Goal: Contribute content: Contribute content

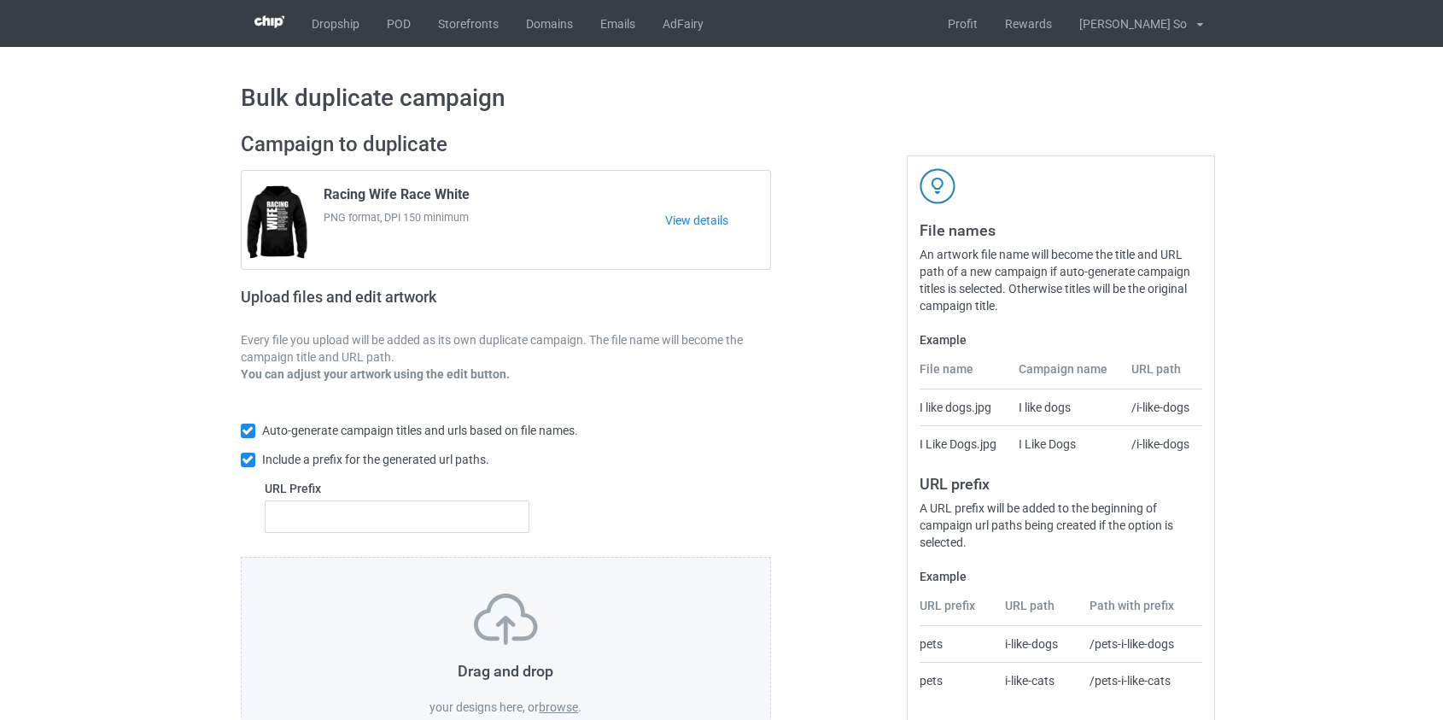
click at [564, 704] on label "browse" at bounding box center [558, 707] width 39 height 14
click at [0, 0] on input "browse" at bounding box center [0, 0] width 0 height 0
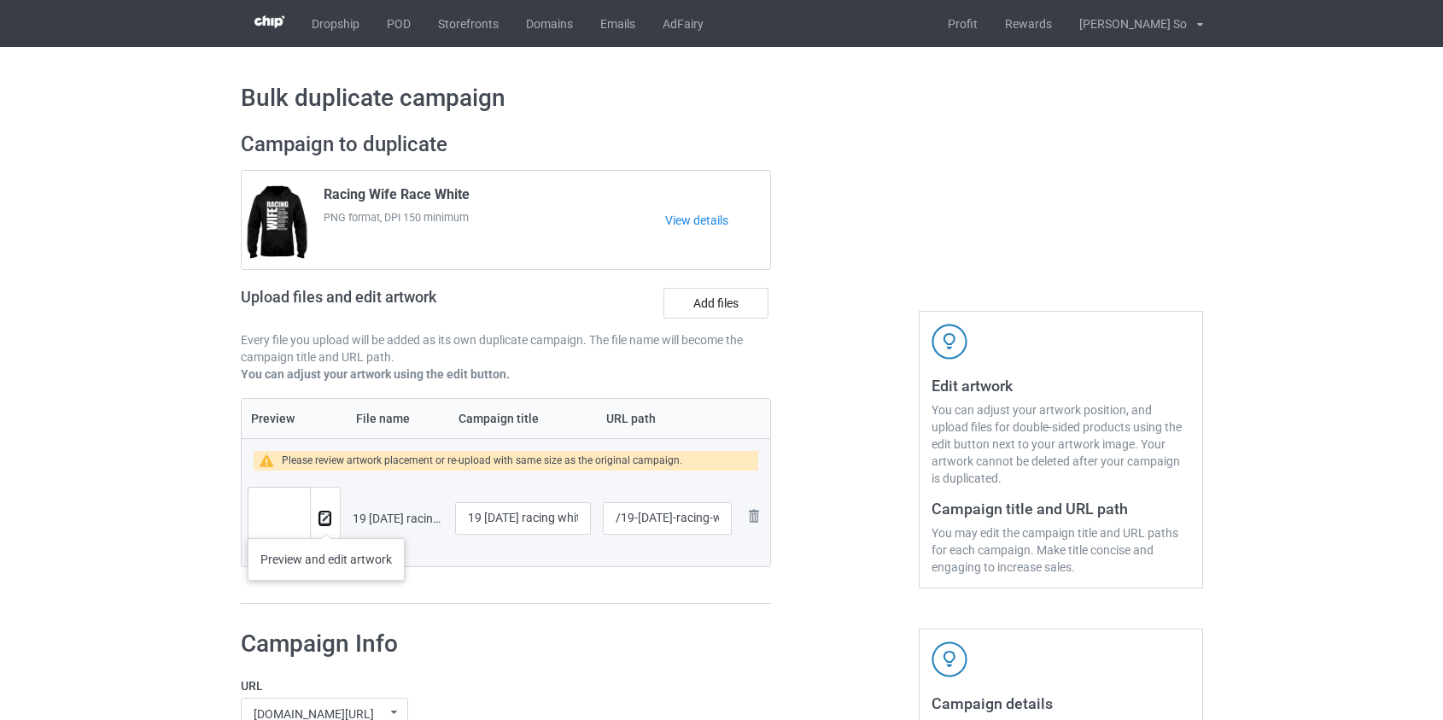
click at [326, 521] on img at bounding box center [324, 518] width 11 height 11
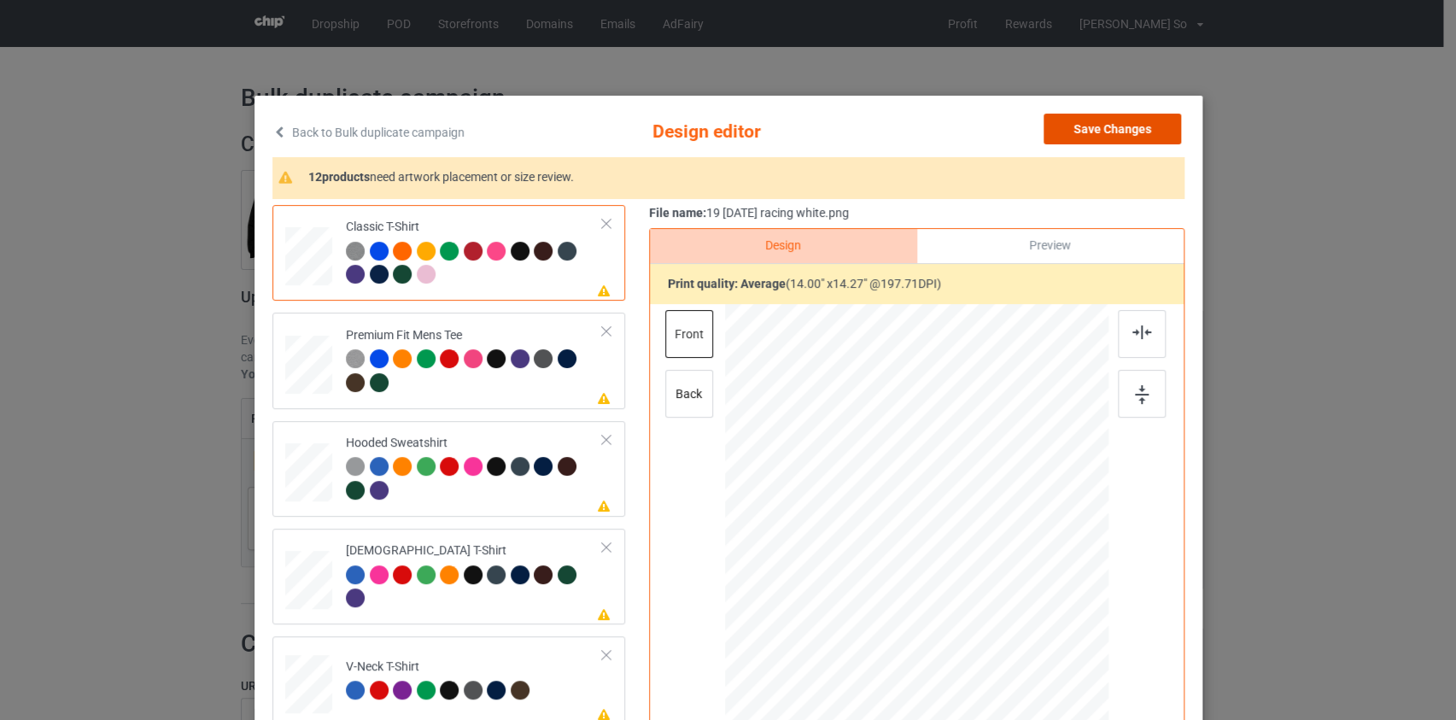
click at [1111, 134] on button "Save Changes" at bounding box center [1111, 129] width 137 height 31
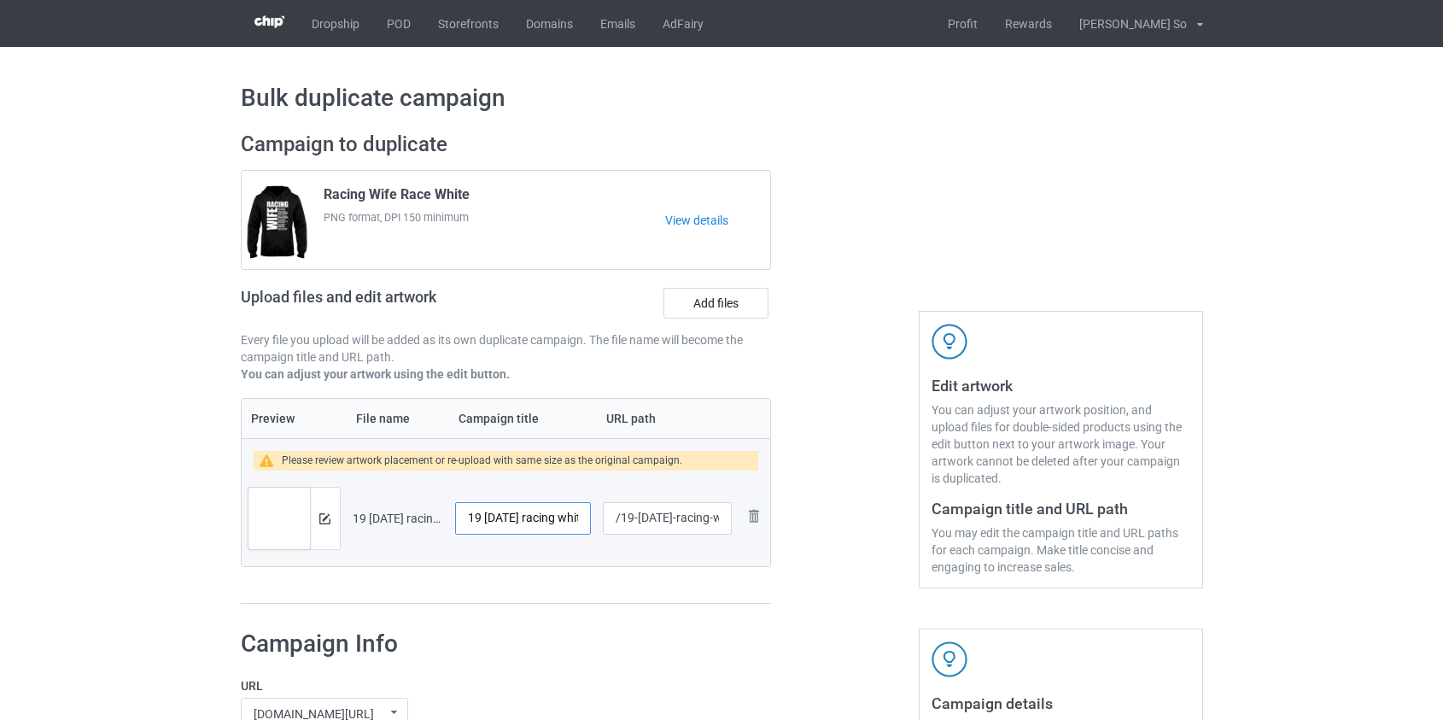
scroll to position [0, 17]
drag, startPoint x: 458, startPoint y: 520, endPoint x: 890, endPoint y: 545, distance: 432.7
click at [890, 545] on div "Campaign to duplicate Racing Wife Race White PNG format, DPI 150 minimum View d…" at bounding box center [722, 368] width 986 height 497
paste input "Bolt, Trendy, Checker"
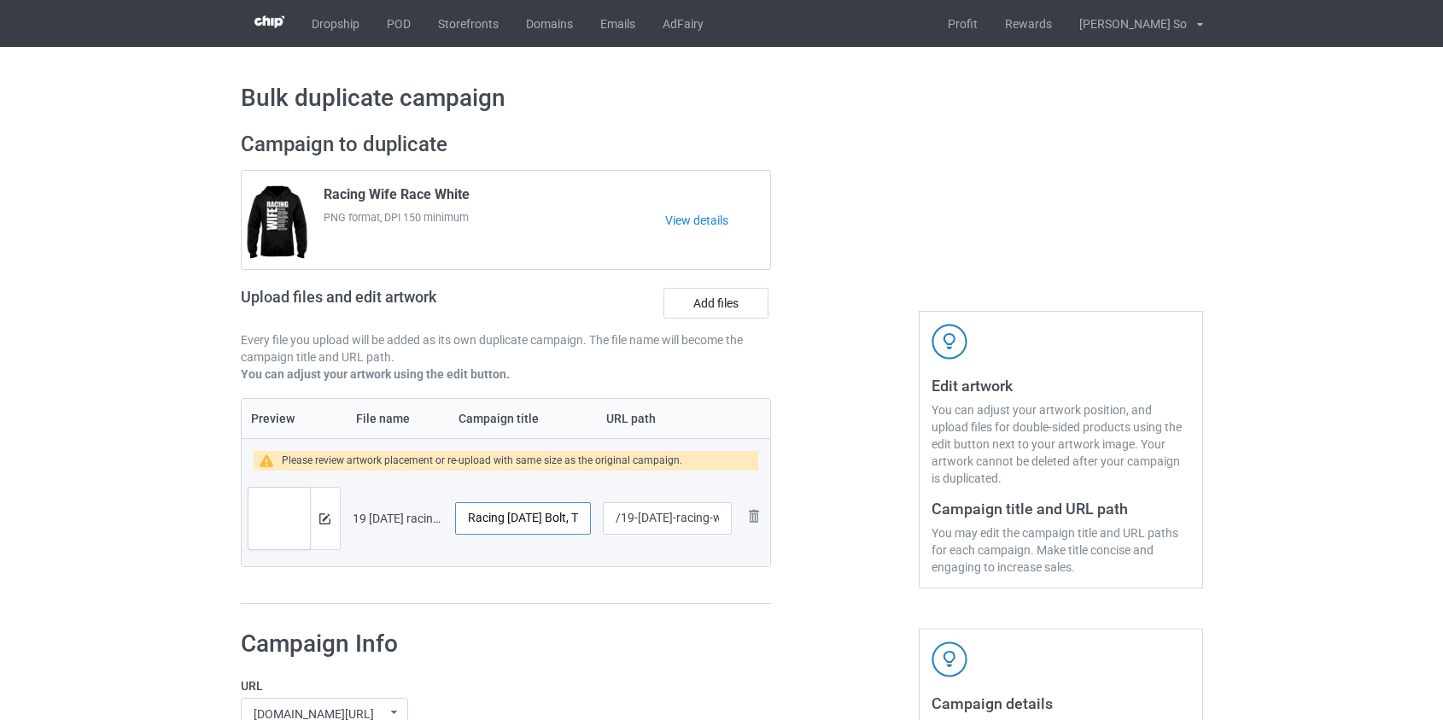
scroll to position [0, 90]
click at [534, 519] on input "Racing [DATE] Bolt, Trendy, Checker" at bounding box center [523, 518] width 137 height 32
type input "Racing [DATE] Bolt Trendy Checker"
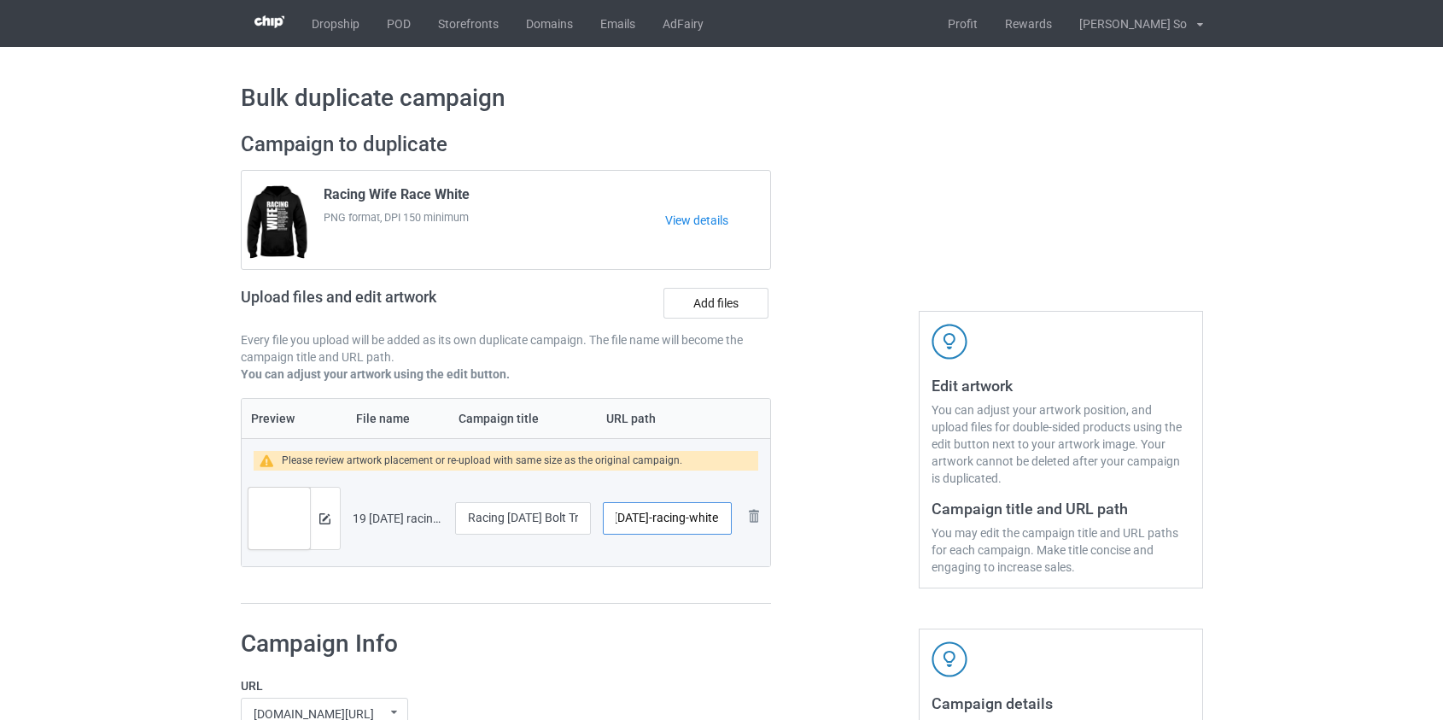
drag, startPoint x: 622, startPoint y: 521, endPoint x: 905, endPoint y: 546, distance: 284.5
click at [905, 546] on div "Campaign to duplicate Racing Wife Race White PNG format, DPI 150 minimum View d…" at bounding box center [722, 368] width 986 height 497
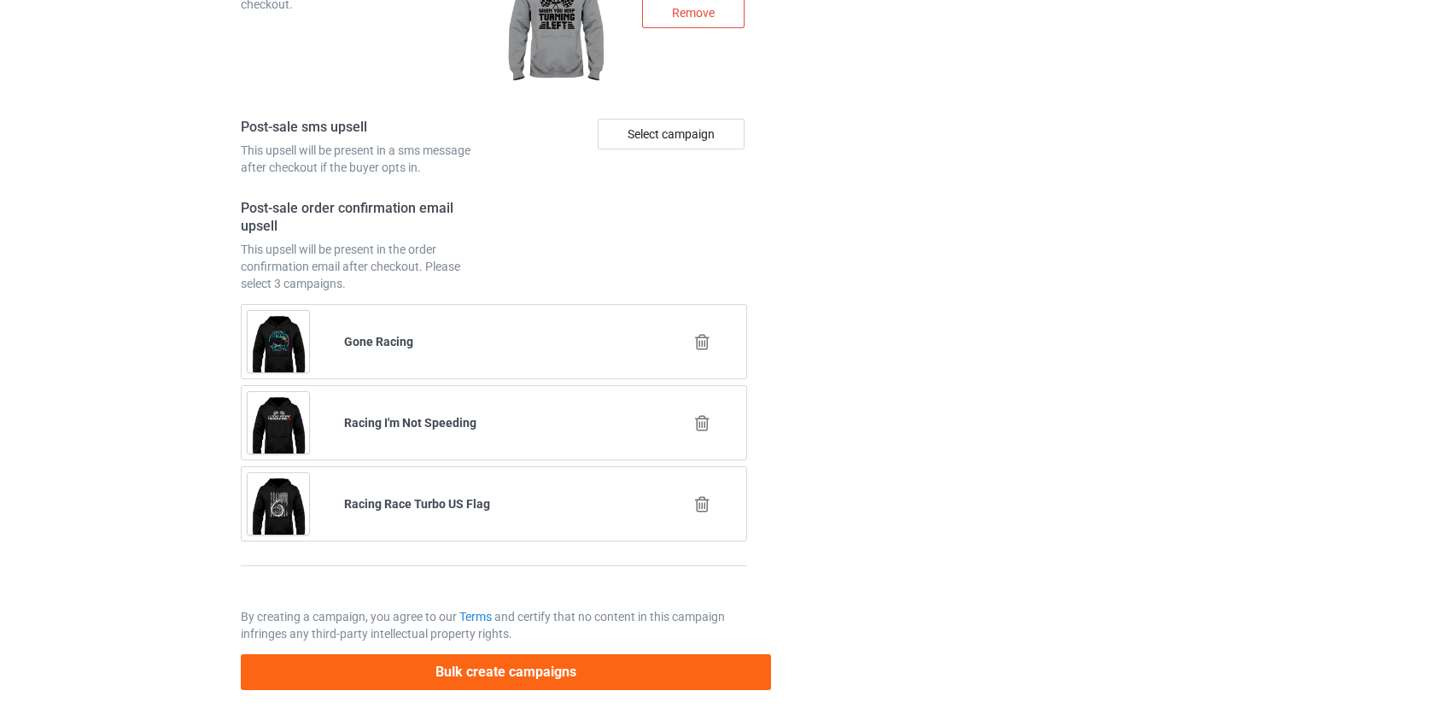
scroll to position [2441, 0]
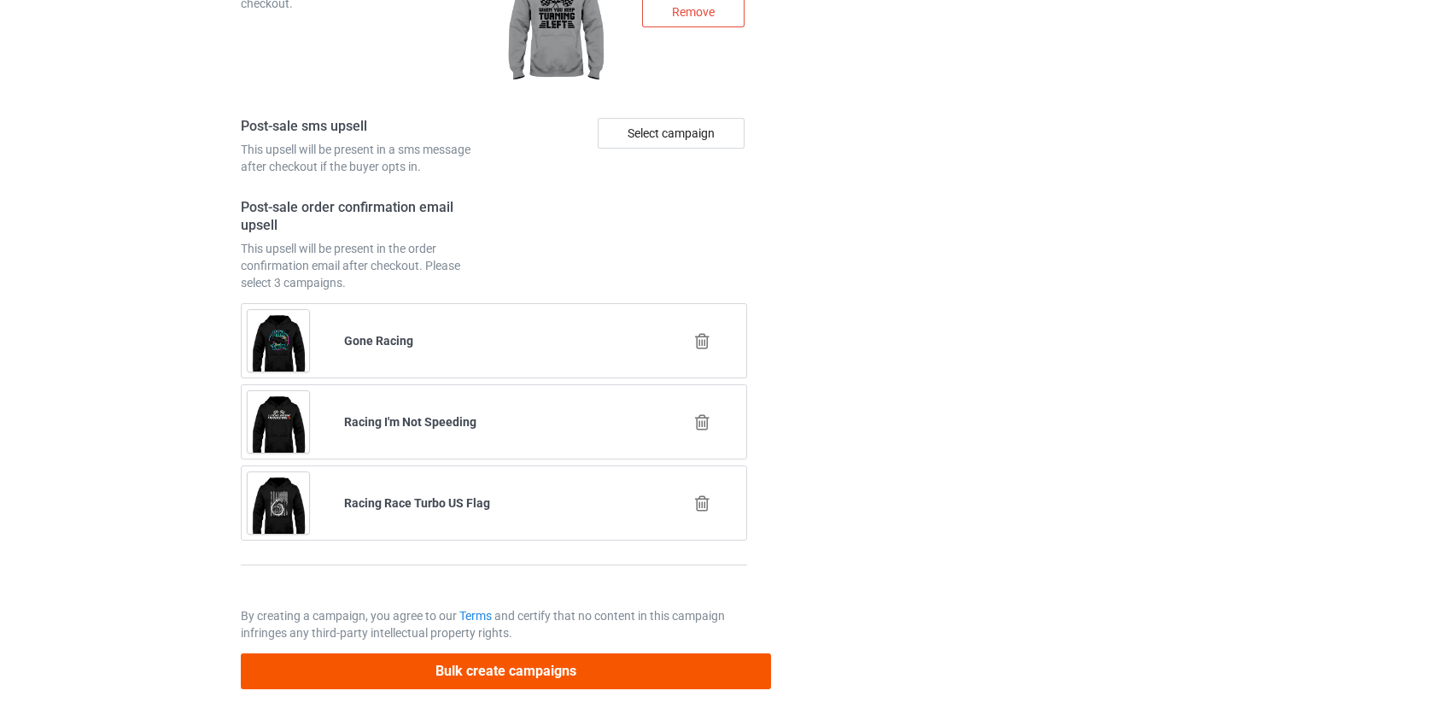
type input "/racedayb"
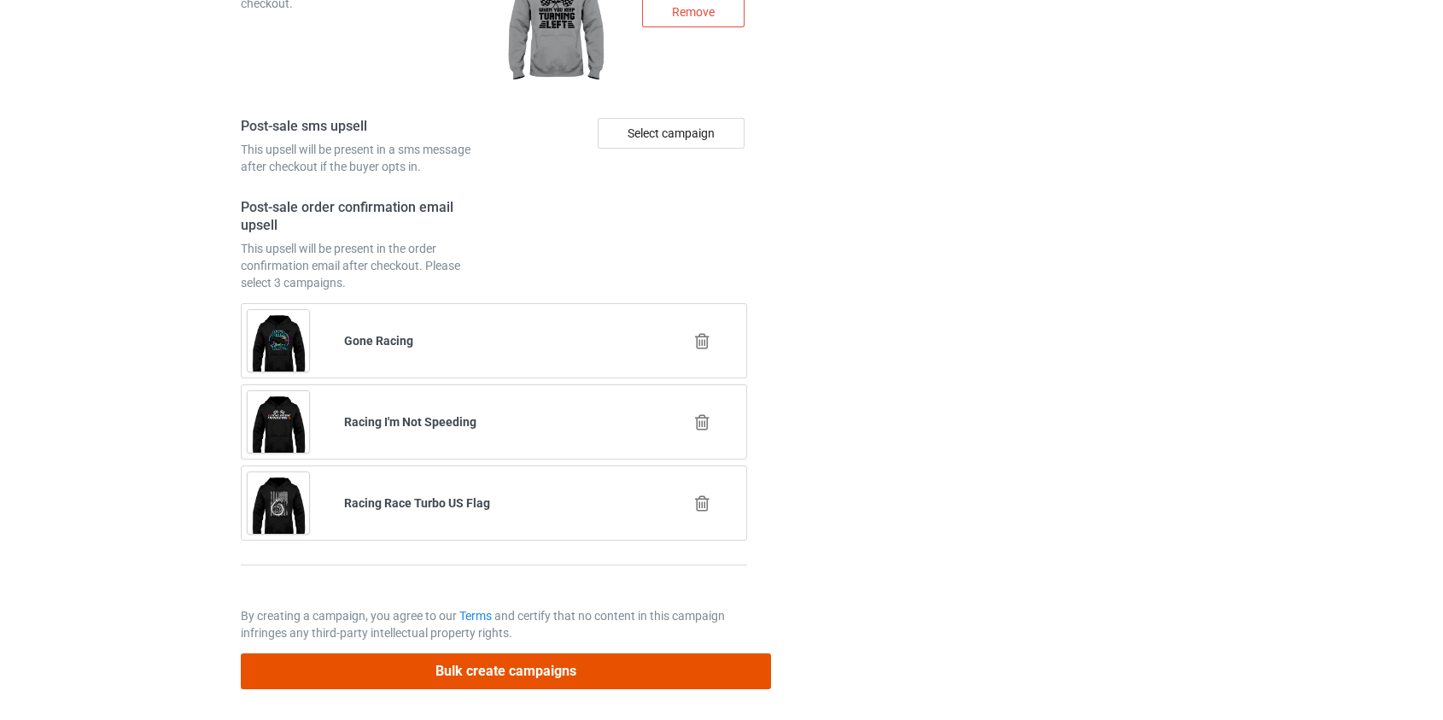
click at [589, 663] on button "Bulk create campaigns" at bounding box center [506, 670] width 531 height 35
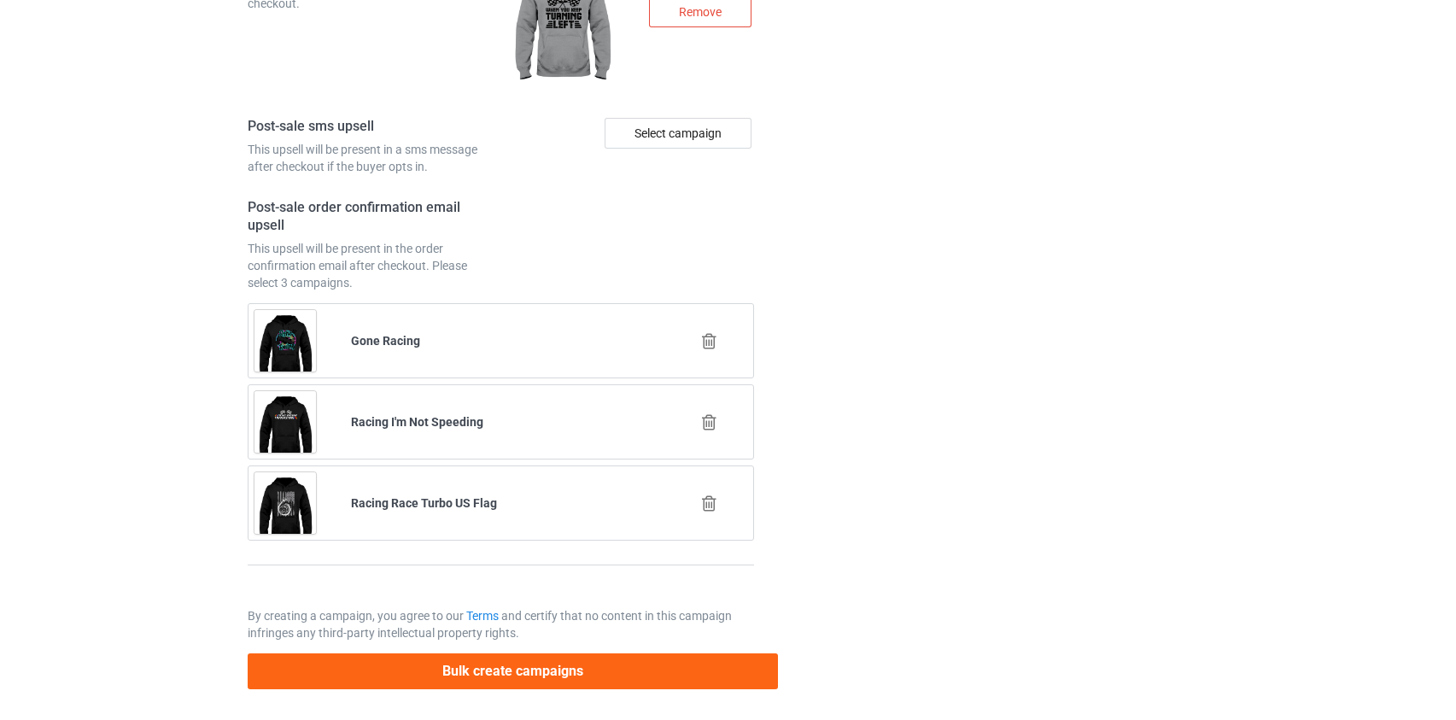
scroll to position [0, 0]
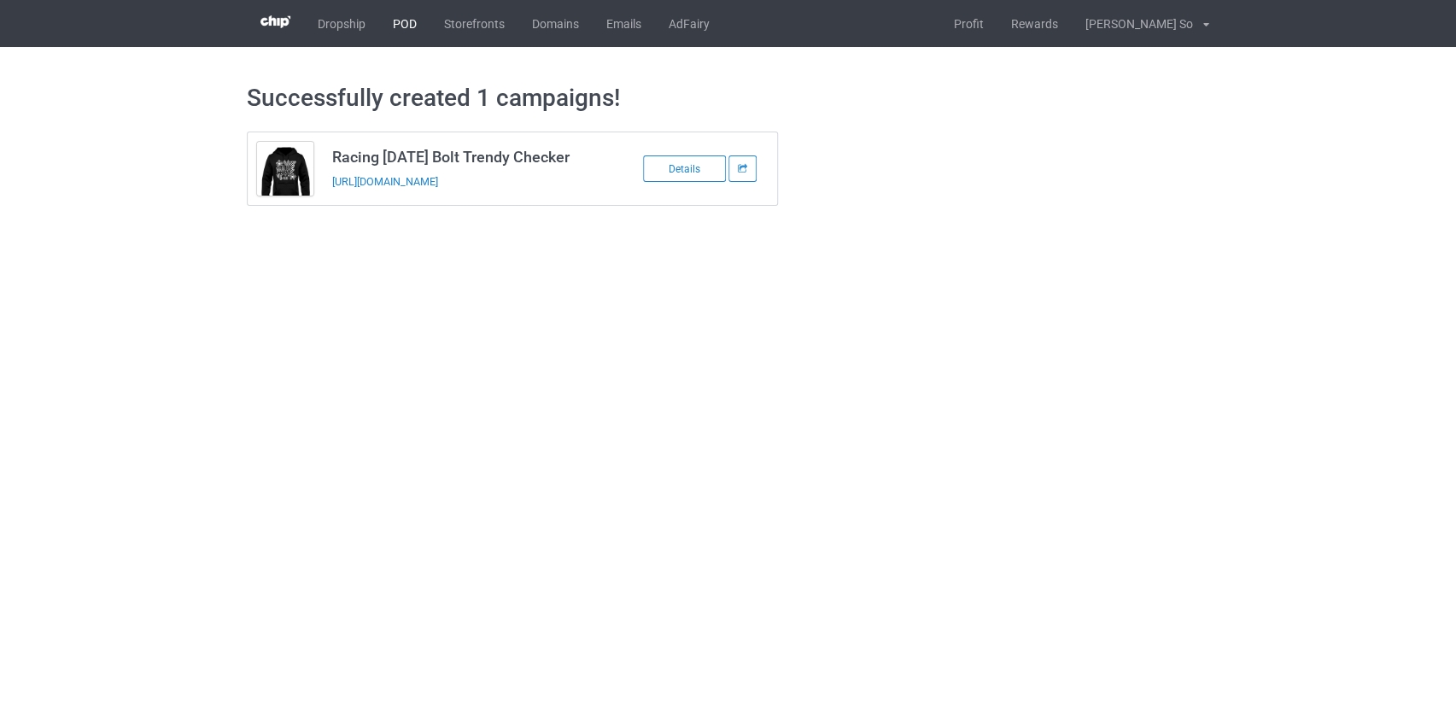
click at [400, 27] on link "POD" at bounding box center [404, 23] width 51 height 47
